Goal: Task Accomplishment & Management: Complete application form

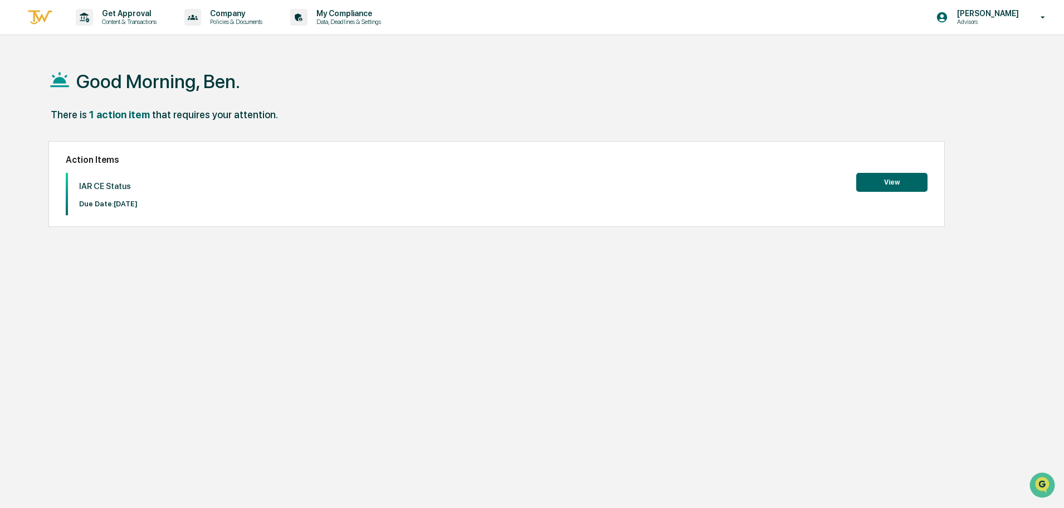
click at [891, 182] on button "View" at bounding box center [891, 182] width 71 height 19
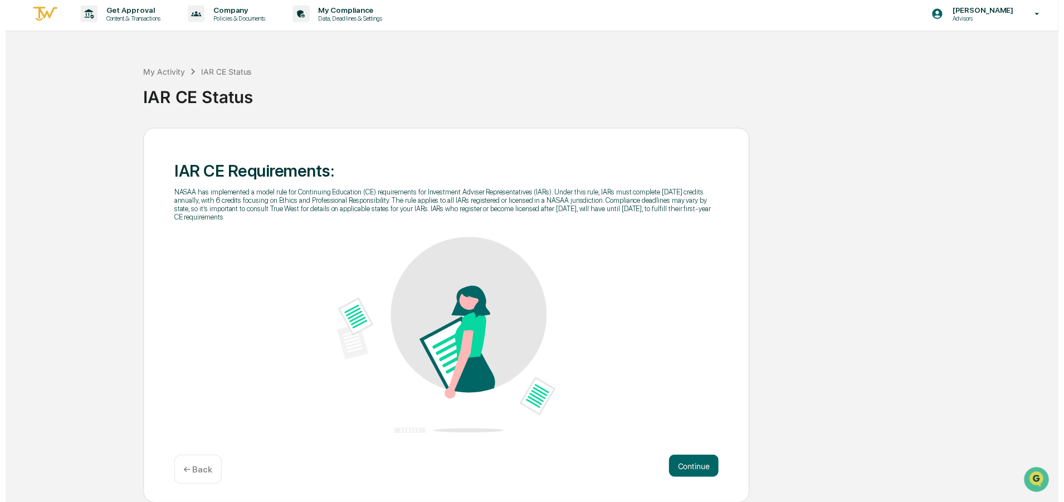
scroll to position [4, 0]
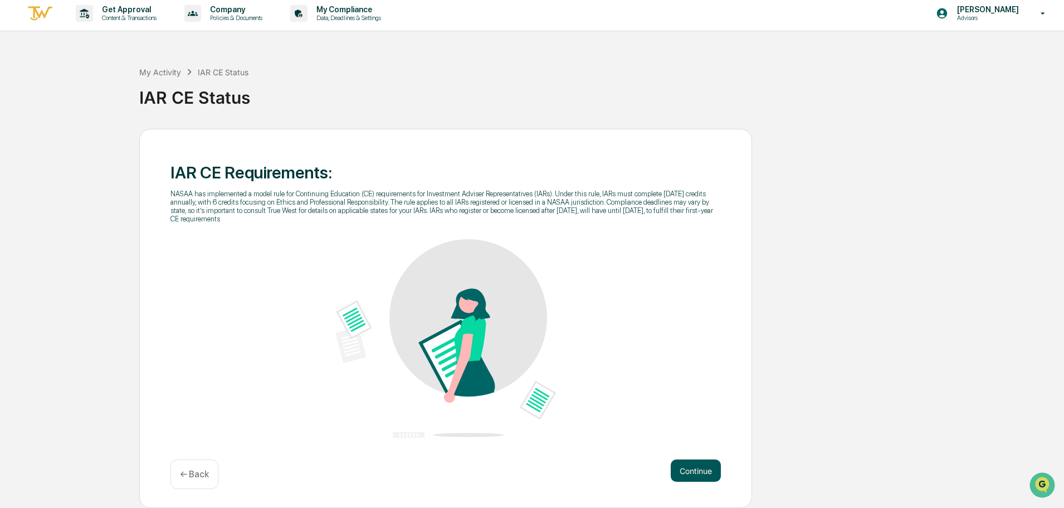
click at [699, 465] on button "Continue" at bounding box center [696, 470] width 50 height 22
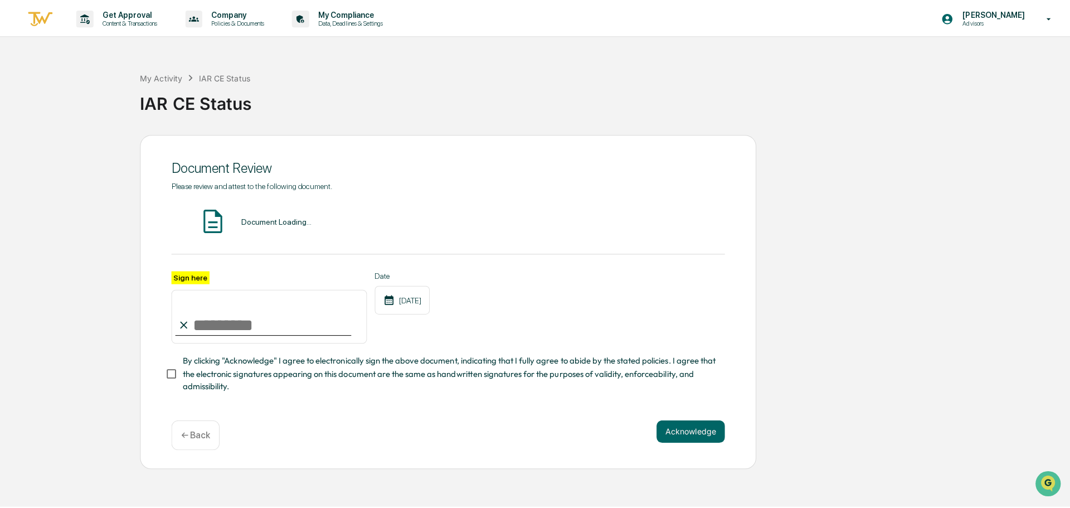
scroll to position [0, 0]
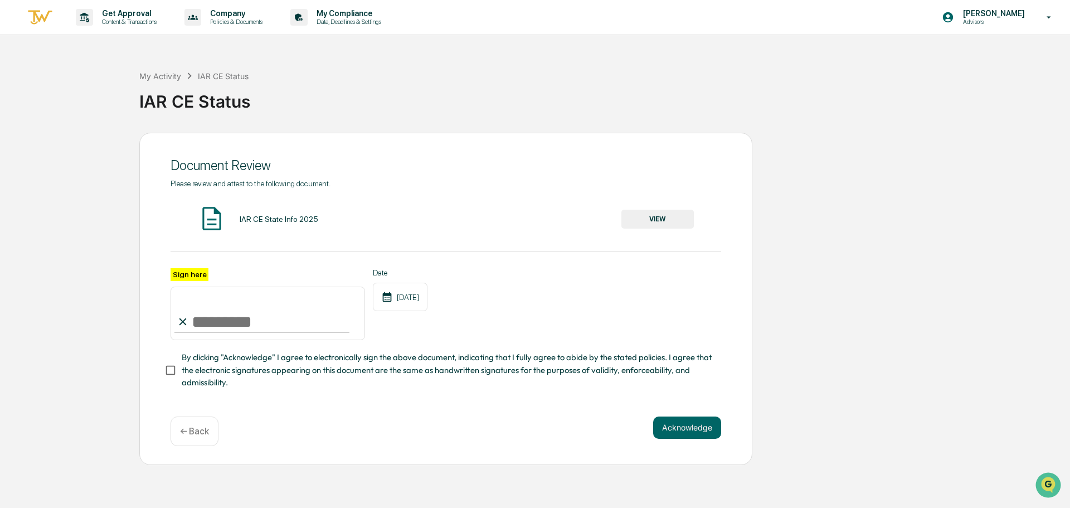
click at [244, 220] on div "IAR CE State Info 2025" at bounding box center [279, 219] width 79 height 9
click at [174, 430] on div "← Back" at bounding box center [195, 431] width 48 height 30
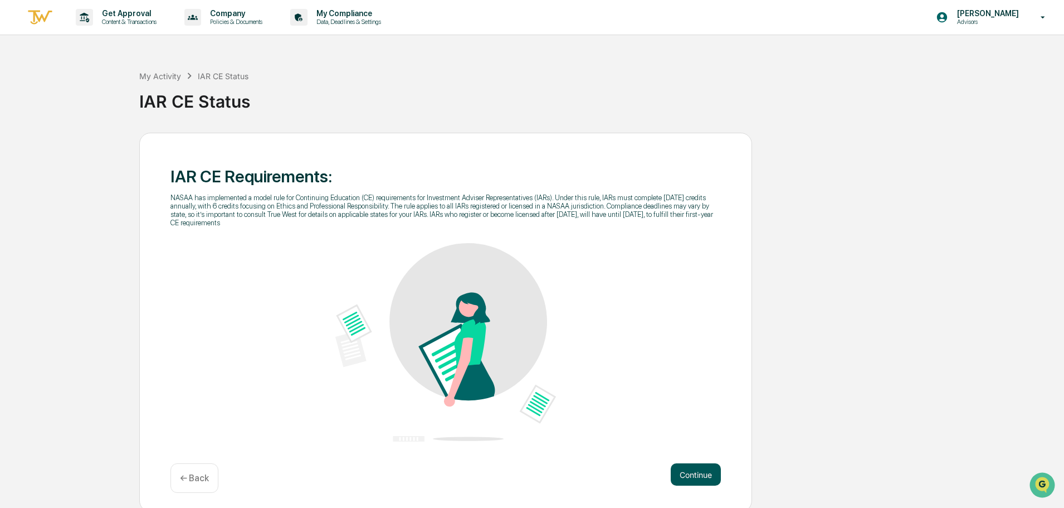
click at [710, 469] on button "Continue" at bounding box center [696, 474] width 50 height 22
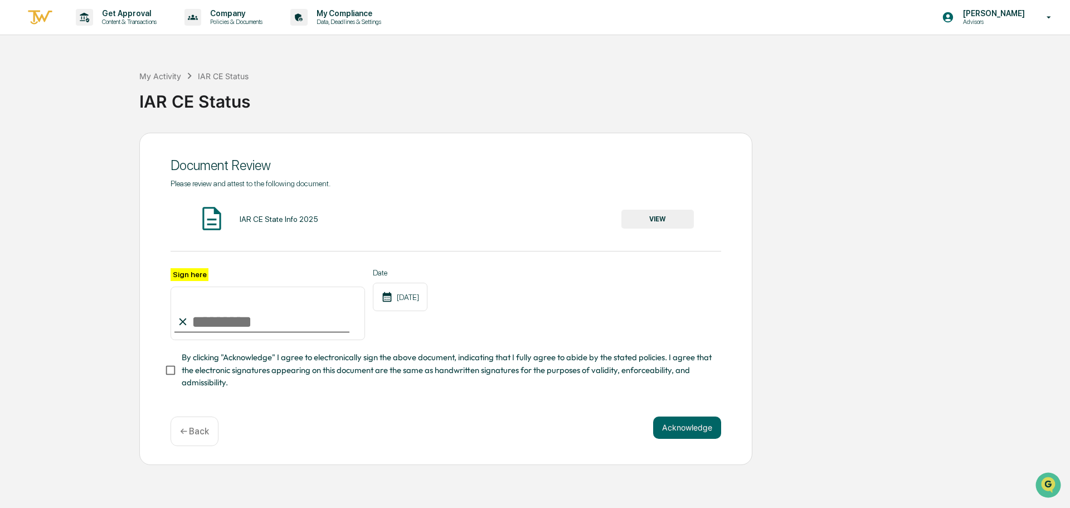
click at [297, 320] on input "Sign here" at bounding box center [268, 312] width 194 height 53
type input "**********"
click at [713, 436] on button "Acknowledge" at bounding box center [687, 427] width 68 height 22
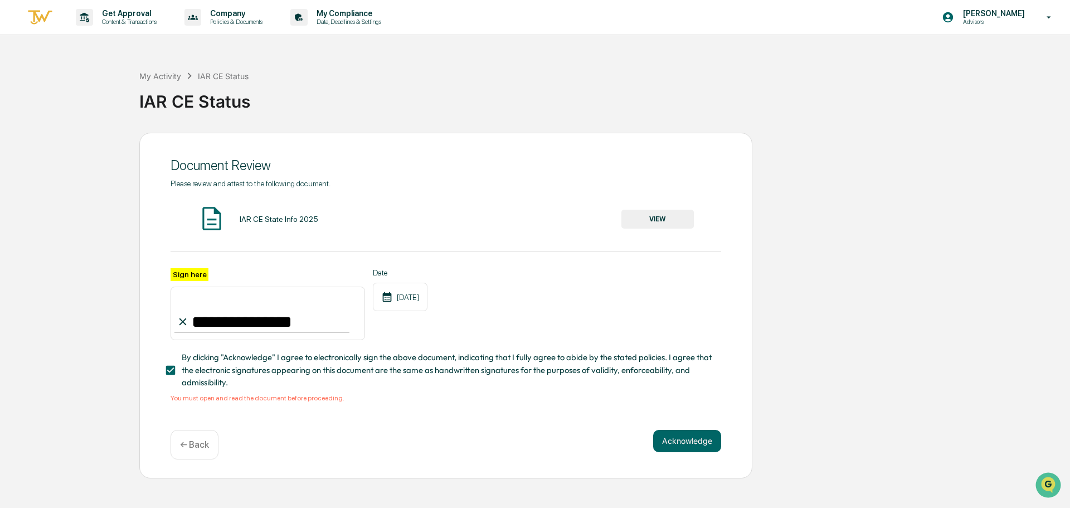
click at [675, 221] on button "VIEW" at bounding box center [657, 219] width 72 height 19
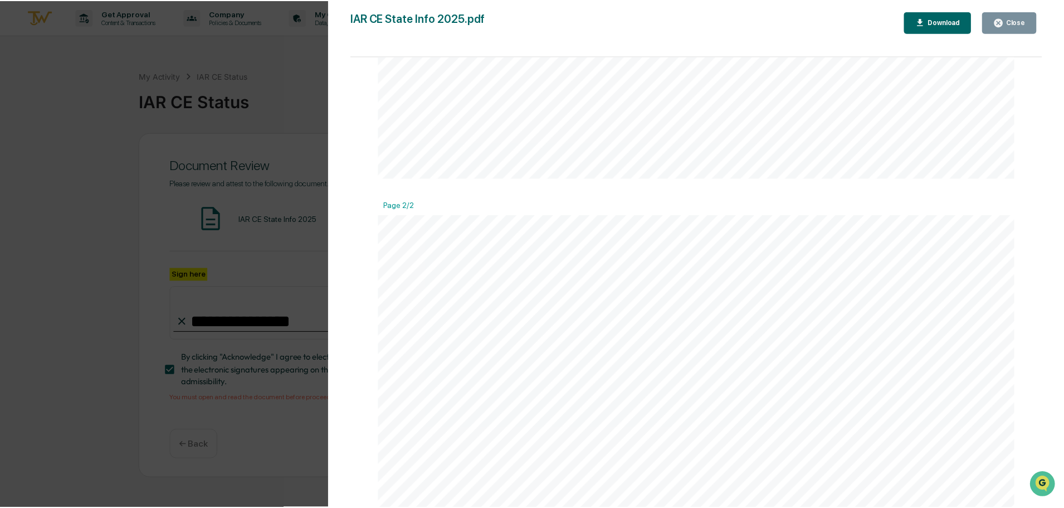
scroll to position [892, 0]
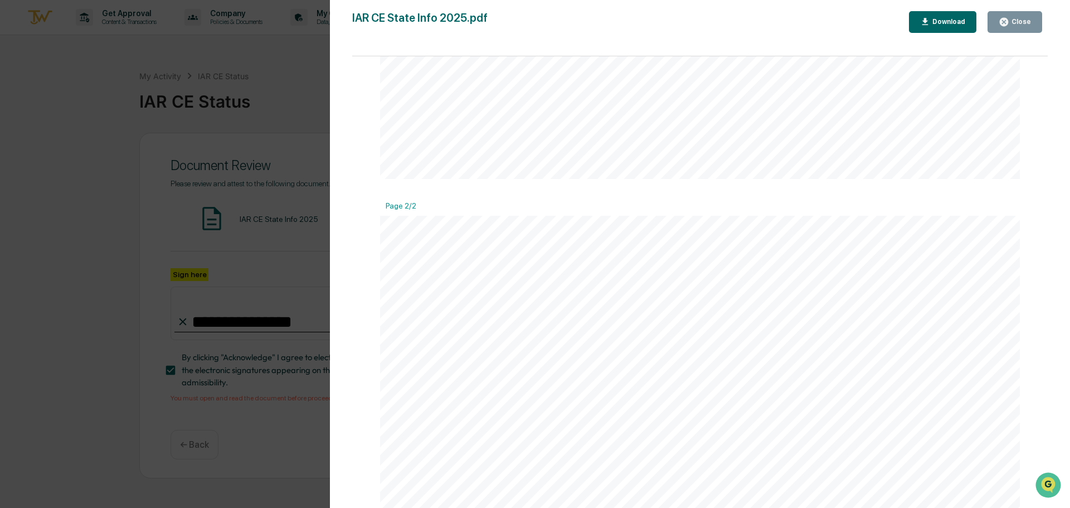
click at [1009, 25] on icon "button" at bounding box center [1004, 22] width 11 height 11
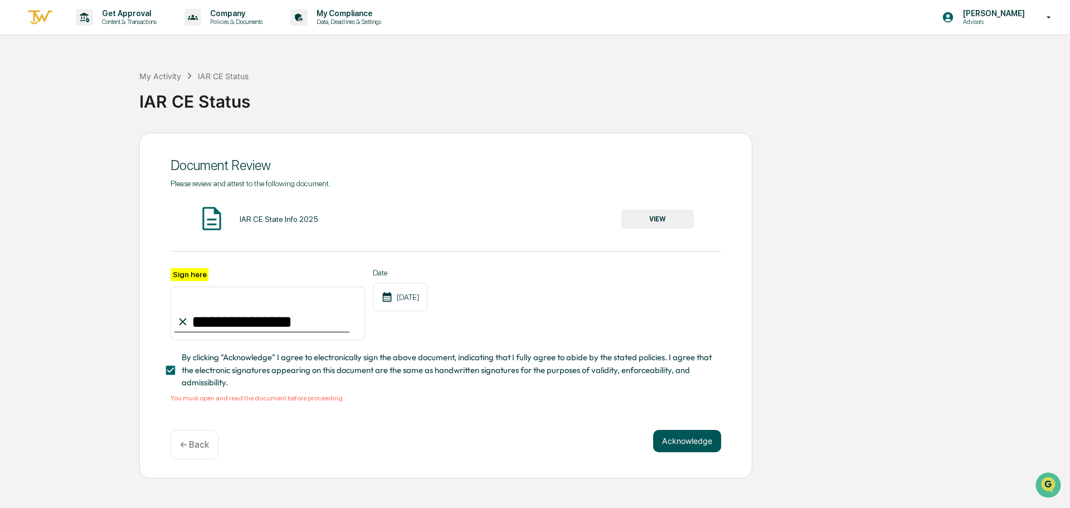
click at [683, 442] on button "Acknowledge" at bounding box center [687, 441] width 68 height 22
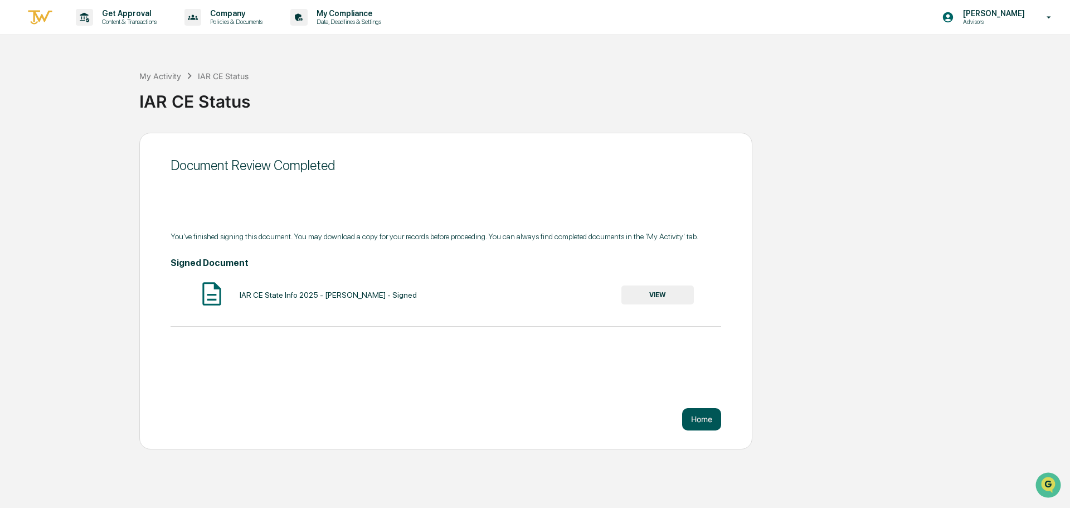
click at [696, 422] on button "Home" at bounding box center [701, 419] width 39 height 22
